Goal: Task Accomplishment & Management: Use online tool/utility

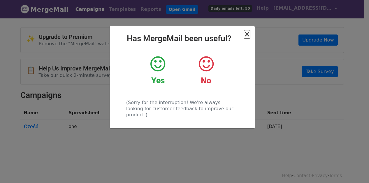
click at [246, 35] on span "×" at bounding box center [247, 34] width 6 height 8
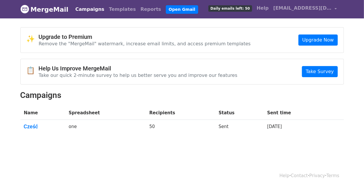
scroll to position [4, 0]
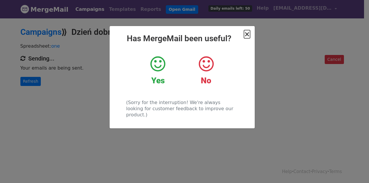
click at [249, 35] on span "×" at bounding box center [247, 34] width 6 height 8
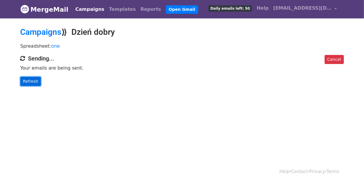
click at [33, 81] on link "Refresh" at bounding box center [30, 81] width 21 height 9
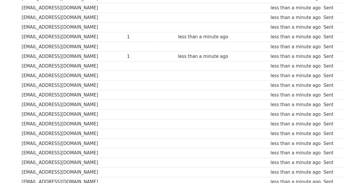
scroll to position [268, 0]
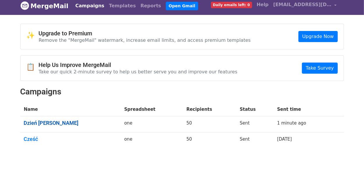
click at [47, 123] on link "Dzień [PERSON_NAME]" at bounding box center [71, 123] width 94 height 6
